Goal: Task Accomplishment & Management: Manage account settings

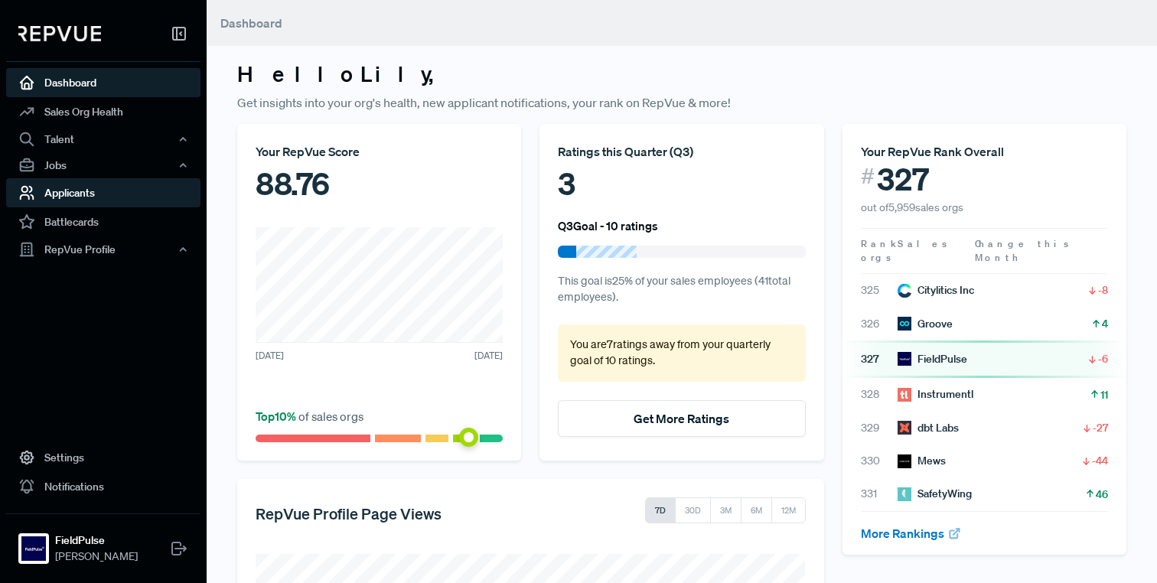
click at [89, 194] on link "Applicants" at bounding box center [103, 192] width 194 height 29
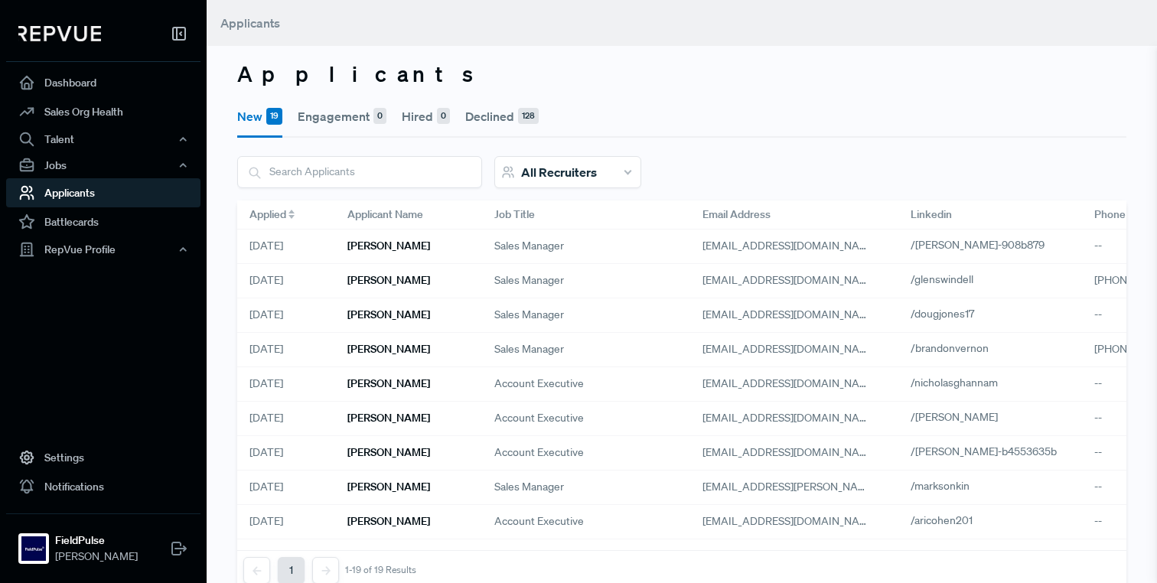
click at [290, 215] on icon at bounding box center [292, 217] width 6 height 4
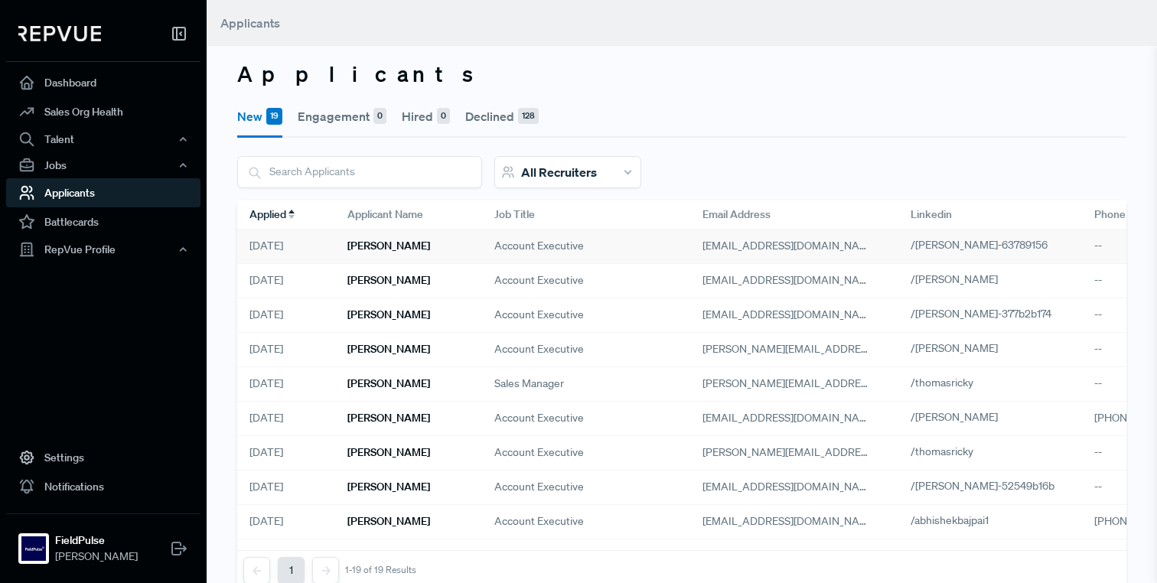
click at [398, 246] on h6 "[PERSON_NAME]" at bounding box center [389, 246] width 83 height 13
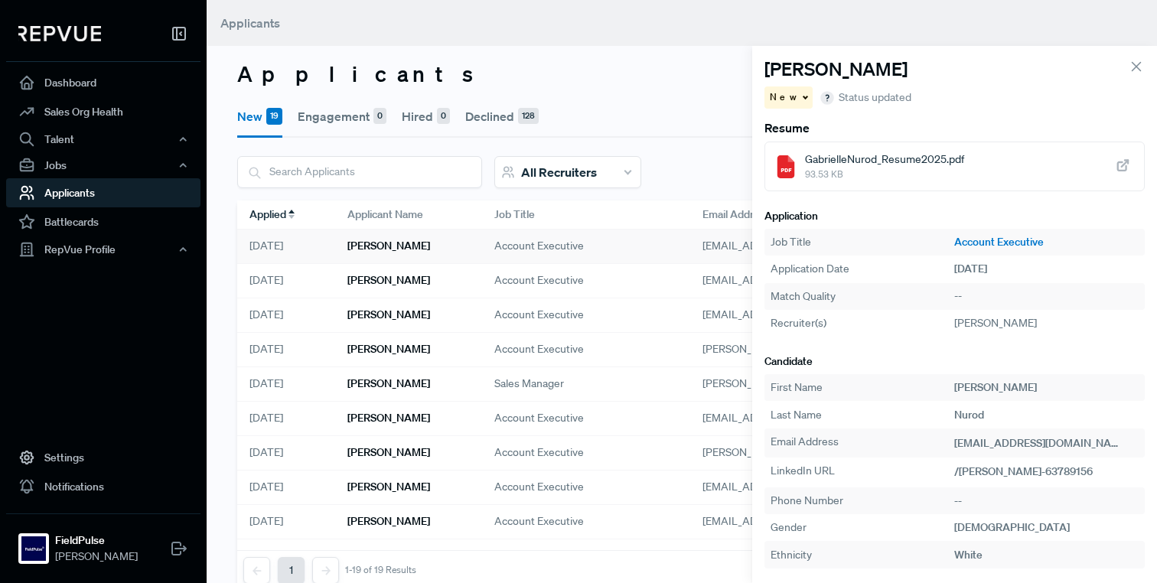
click at [838, 160] on span "GabrielleNurod_Resume2025.pdf" at bounding box center [884, 160] width 159 height 16
click at [1009, 468] on span "/[PERSON_NAME]-63789156" at bounding box center [1024, 472] width 139 height 14
click at [382, 279] on h6 "[PERSON_NAME]" at bounding box center [389, 280] width 83 height 13
click at [989, 472] on span "/[PERSON_NAME]" at bounding box center [998, 472] width 87 height 14
